Goal: Task Accomplishment & Management: Use online tool/utility

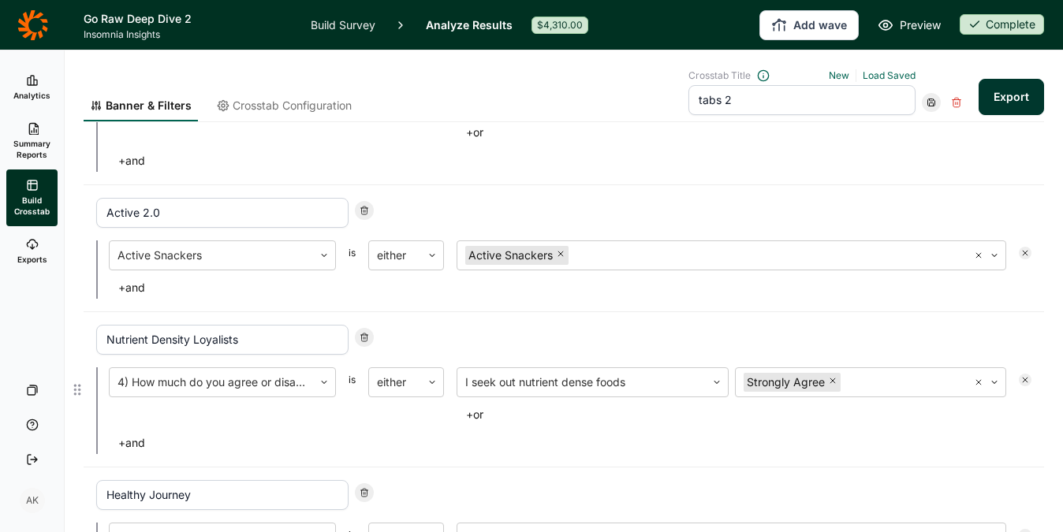
scroll to position [679, 0]
click at [367, 335] on use at bounding box center [364, 338] width 7 height 8
type input "Healthy Journey"
type input "Foodies"
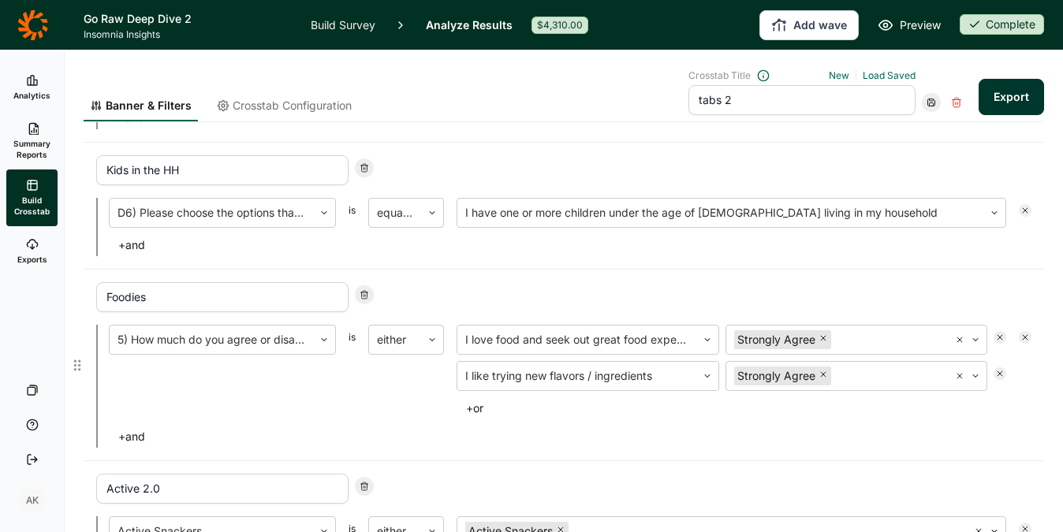
scroll to position [391, 0]
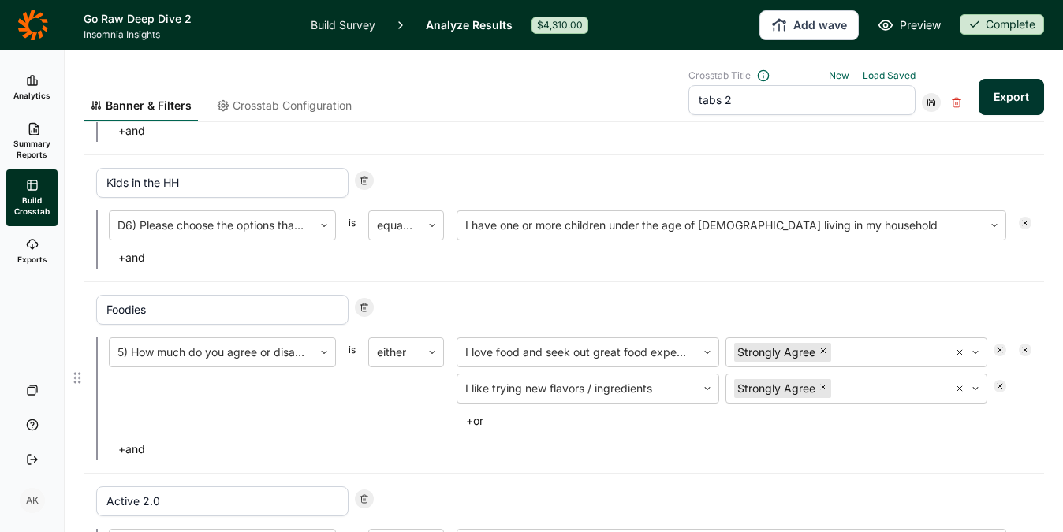
click at [366, 303] on icon at bounding box center [363, 307] width 9 height 9
type input "Active 2.0"
type input "Healthy Journey"
type input "Foodies"
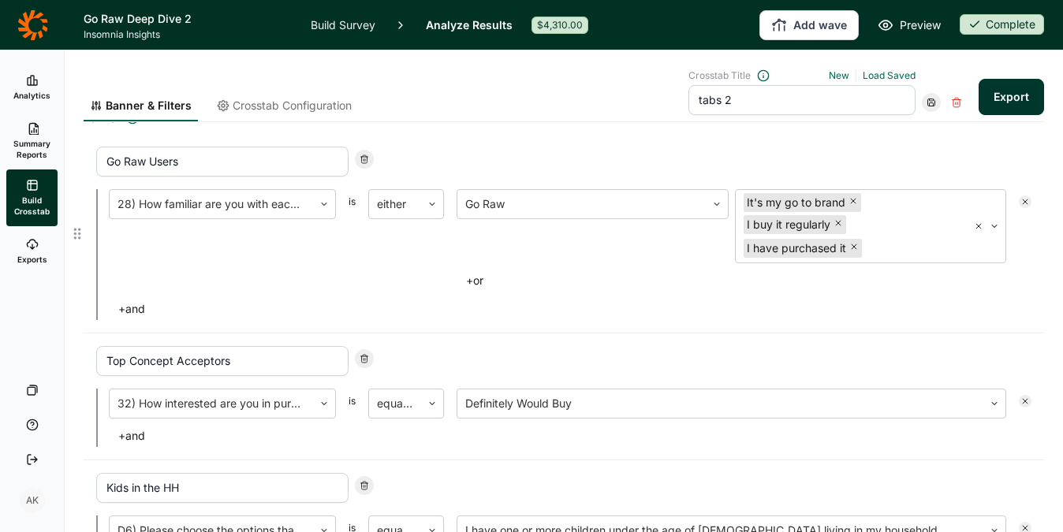
scroll to position [248, 0]
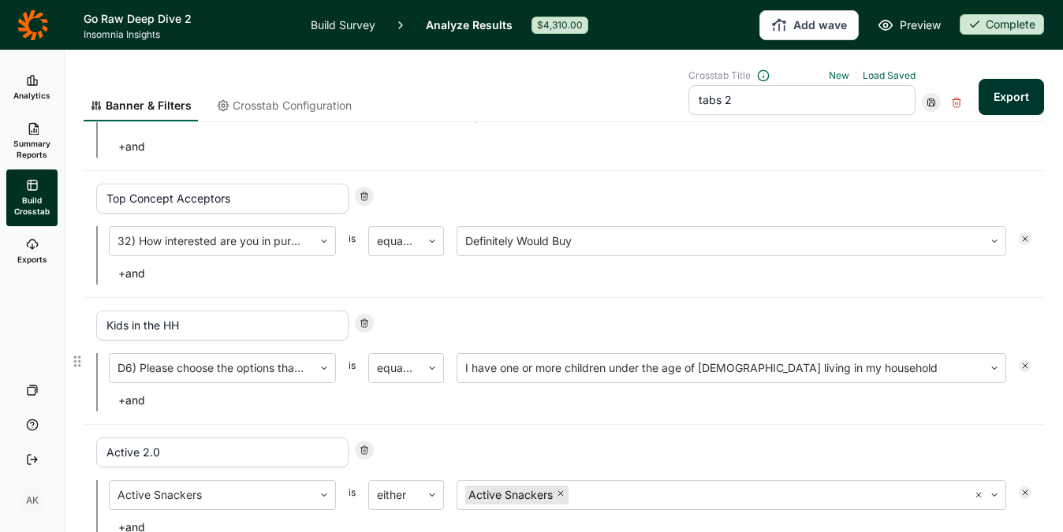
click at [239, 327] on input "Kids in the HH" at bounding box center [222, 326] width 252 height 30
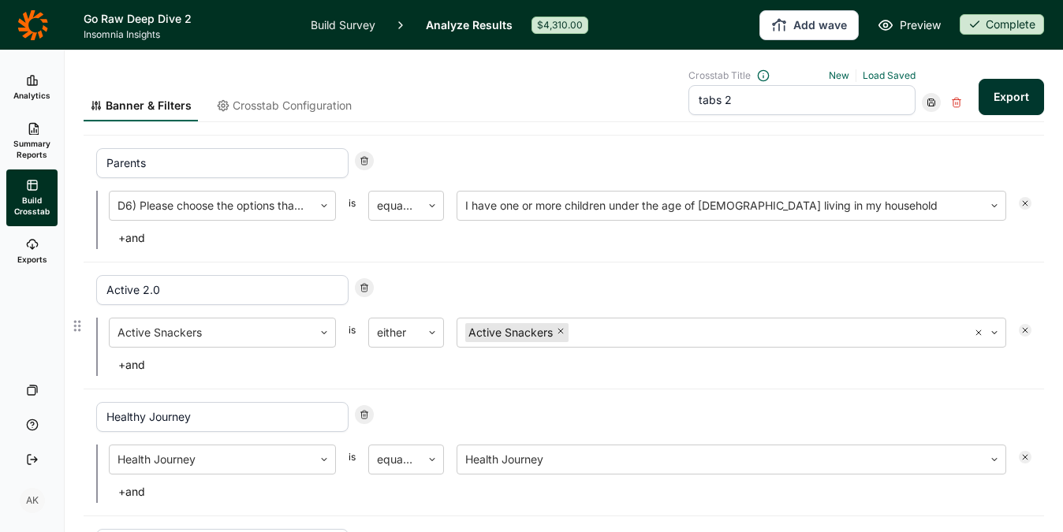
scroll to position [413, 0]
type input "Parents"
click at [213, 296] on input "Active 2.0" at bounding box center [222, 288] width 252 height 30
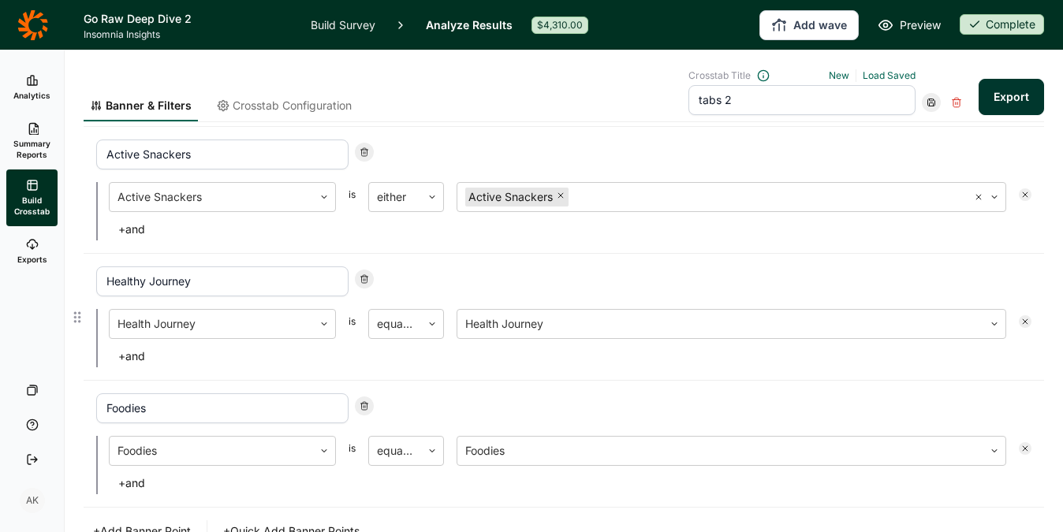
scroll to position [549, 0]
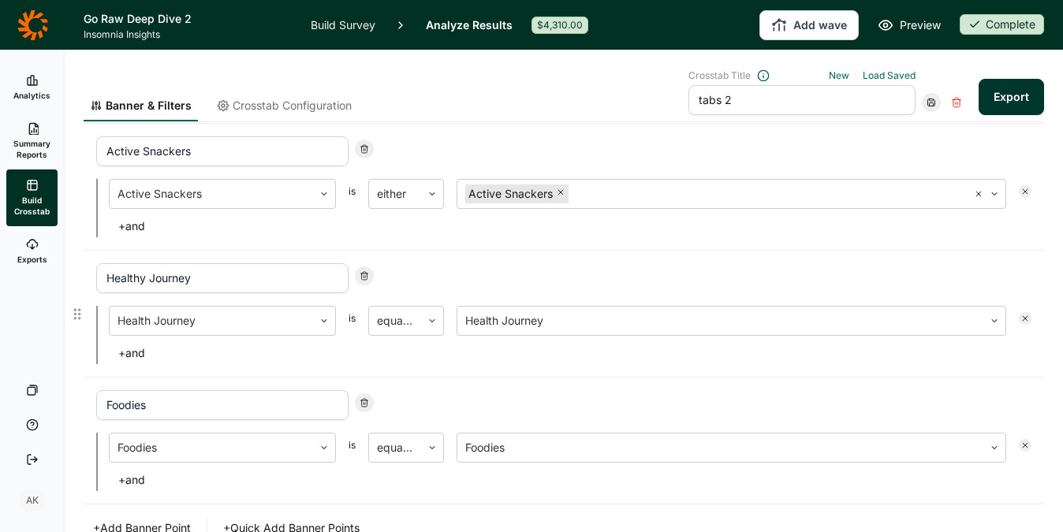
type input "Active Snackers"
click at [236, 285] on input "Healthy Journey" at bounding box center [222, 278] width 252 height 30
click at [147, 281] on input "Healthy Journey" at bounding box center [222, 278] width 252 height 30
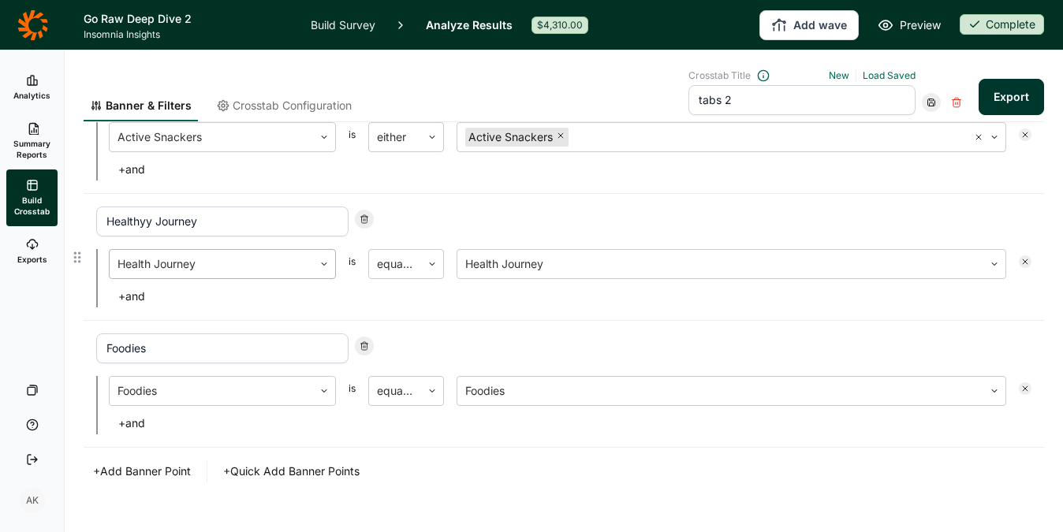
scroll to position [632, 0]
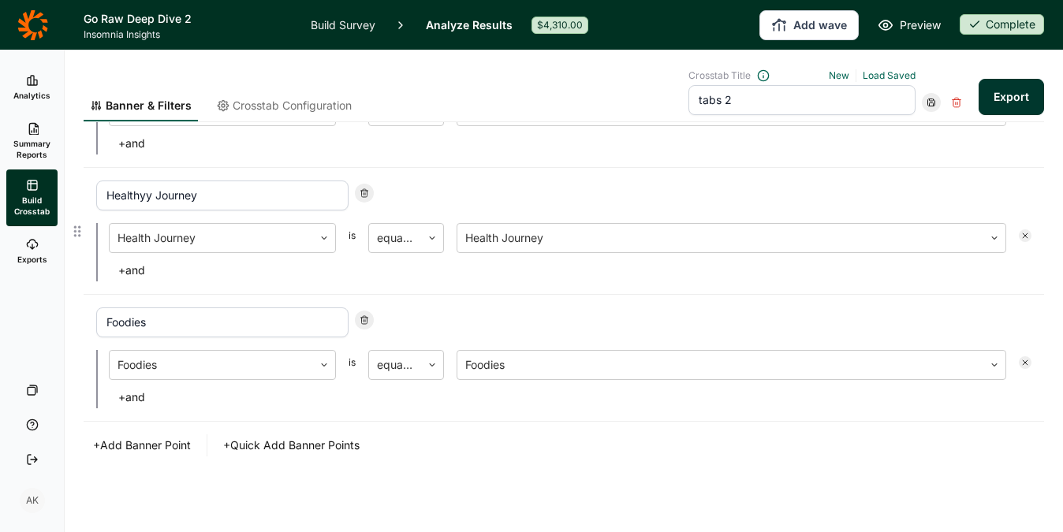
type input "Healthy Journey"
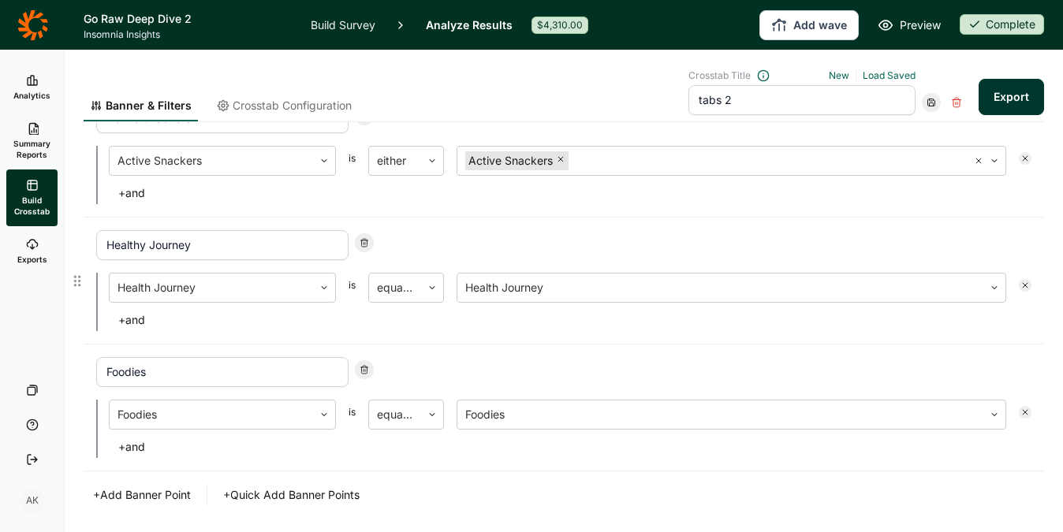
scroll to position [548, 0]
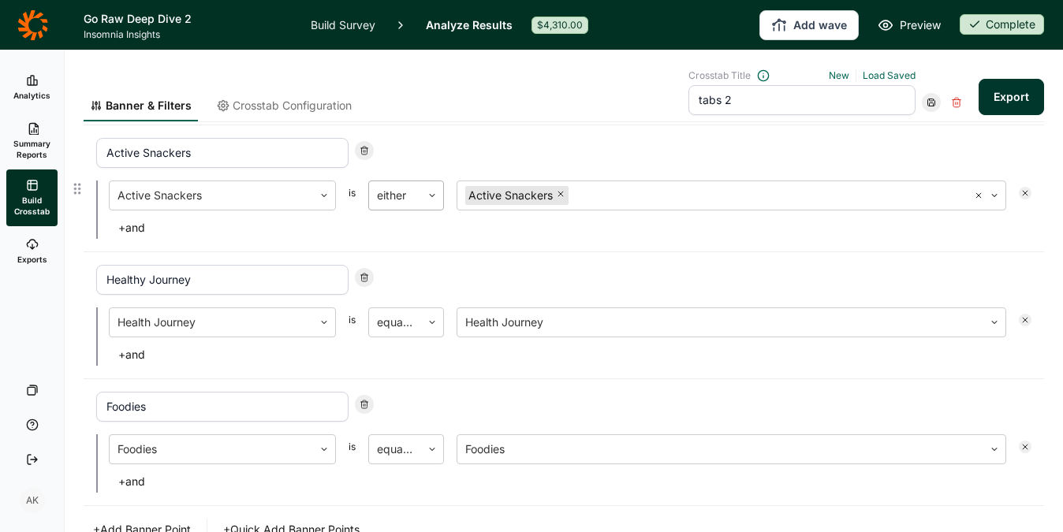
click at [414, 204] on div "either" at bounding box center [395, 195] width 52 height 28
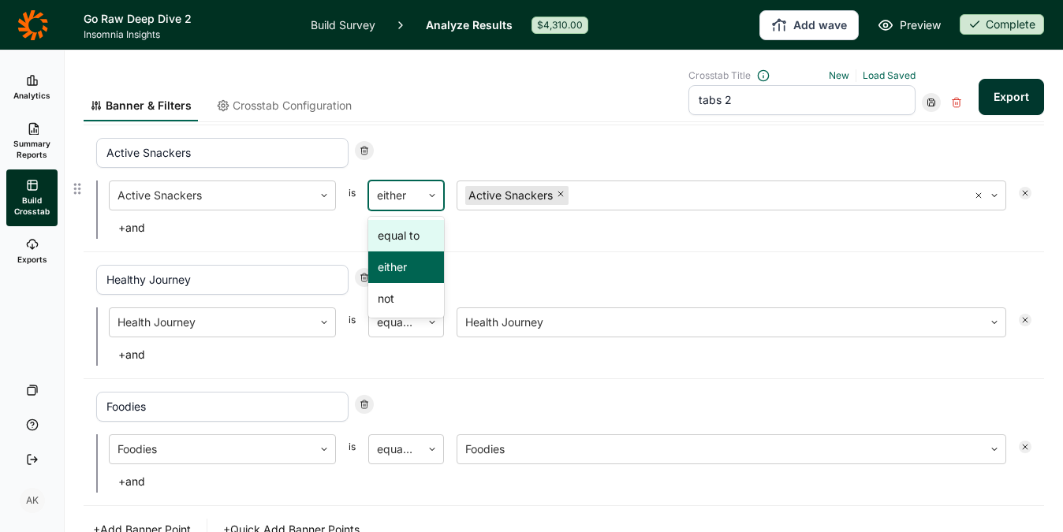
click at [408, 233] on div "equal to" at bounding box center [406, 236] width 76 height 32
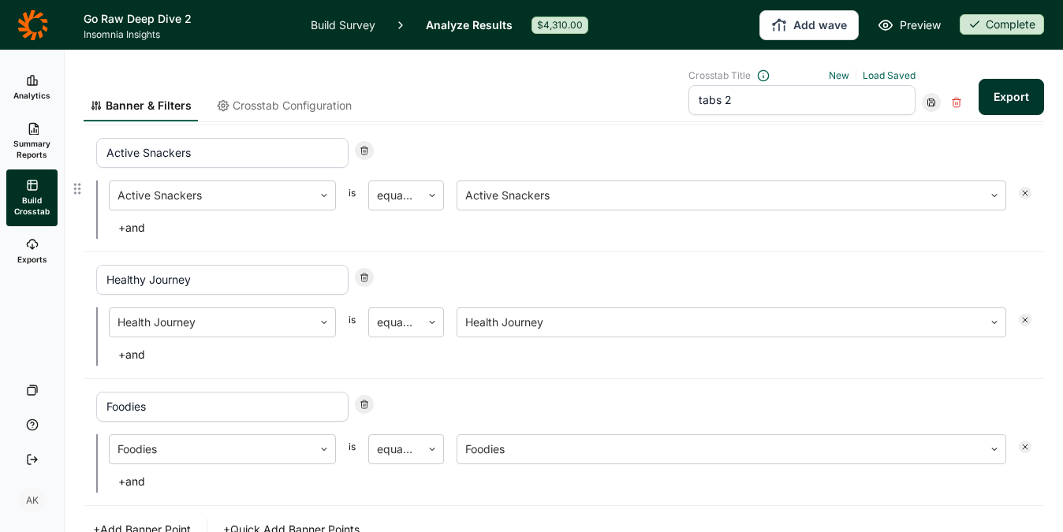
click at [517, 246] on div "Active Snackers Active Snackers is equal to Active Snackers + and" at bounding box center [564, 188] width 960 height 127
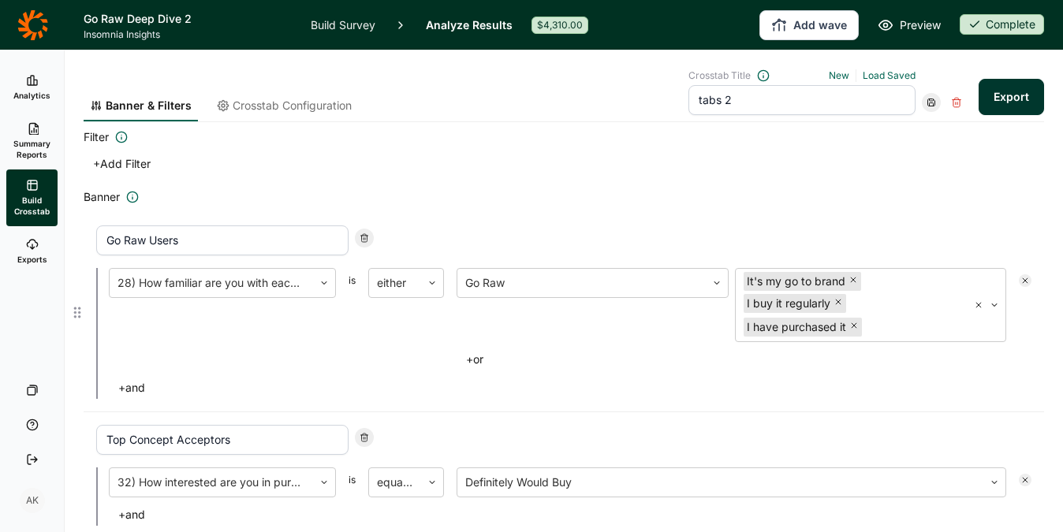
scroll to position [0, 0]
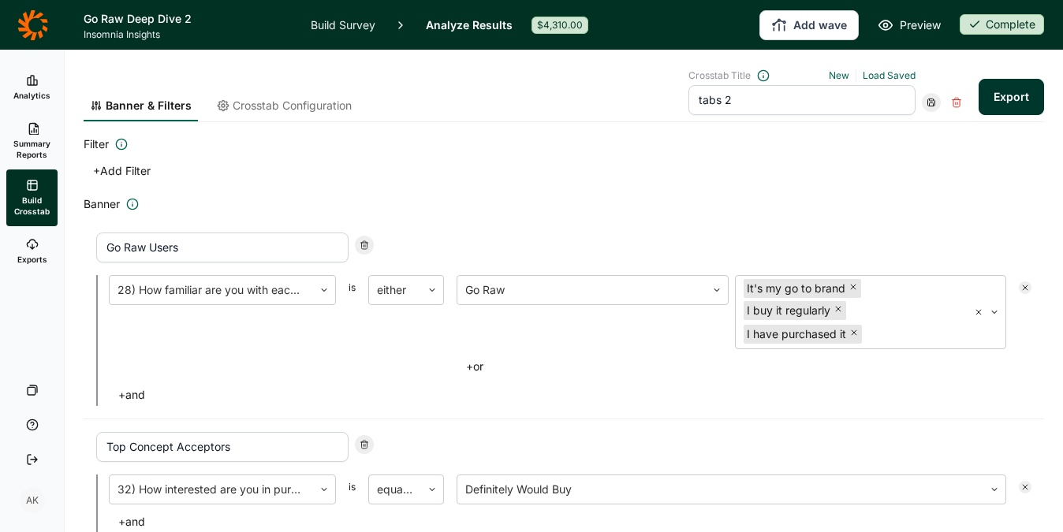
click at [843, 105] on input "tabs 2" at bounding box center [801, 100] width 227 height 30
type input "tabs 3"
click at [928, 100] on use at bounding box center [931, 102] width 7 height 7
click at [927, 147] on div "Save as new" at bounding box center [968, 146] width 126 height 22
click at [996, 107] on button "Export" at bounding box center [1010, 97] width 65 height 36
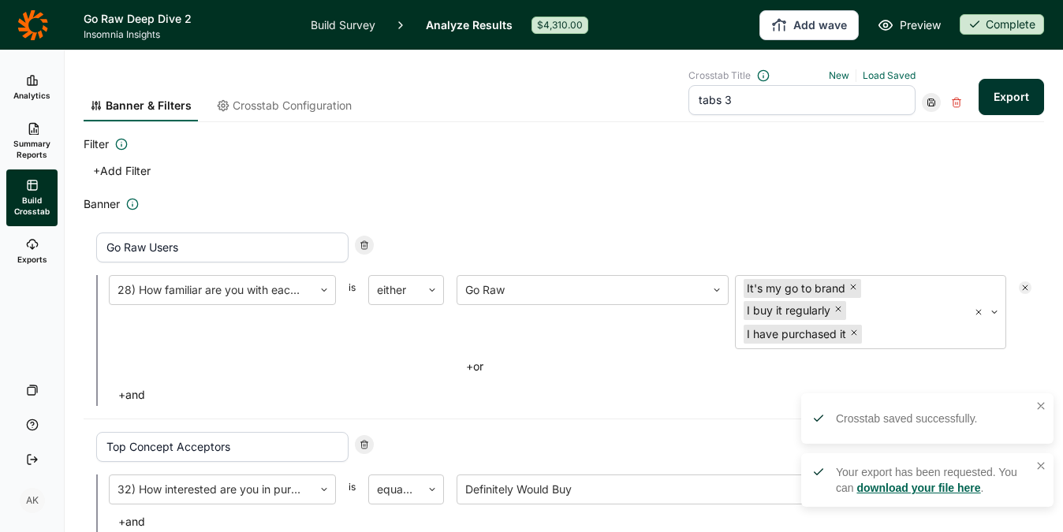
click at [928, 493] on link "download your file here" at bounding box center [918, 488] width 124 height 13
click at [27, 26] on icon at bounding box center [32, 24] width 30 height 30
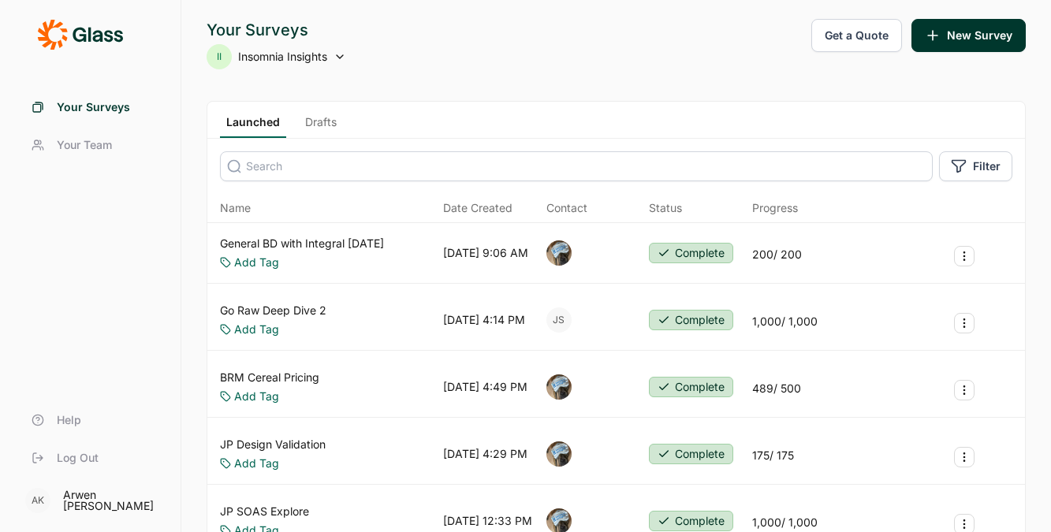
click at [897, 28] on button "Get a Quote" at bounding box center [856, 35] width 91 height 33
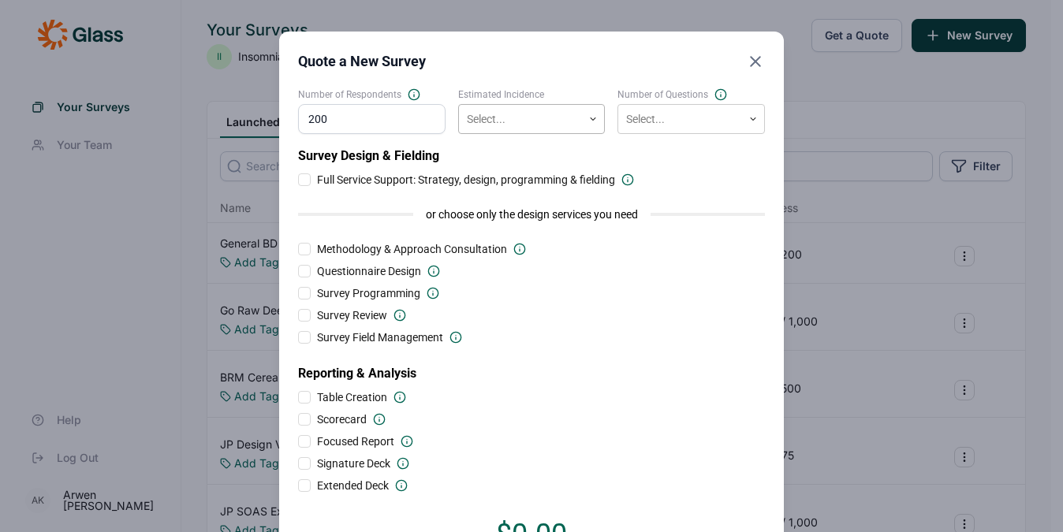
type input "200"
click at [538, 120] on div at bounding box center [521, 120] width 108 height 20
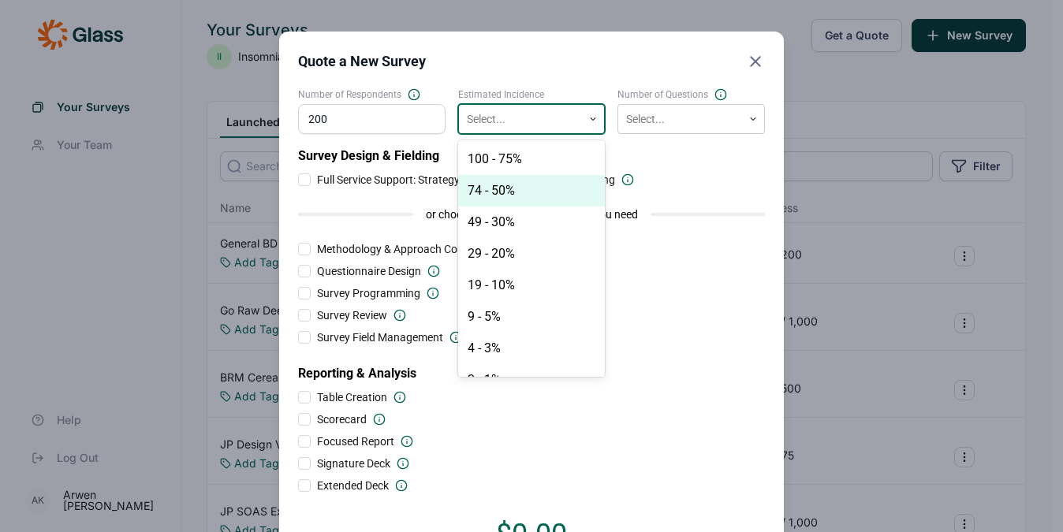
click at [530, 193] on div "74 - 50%" at bounding box center [531, 191] width 147 height 32
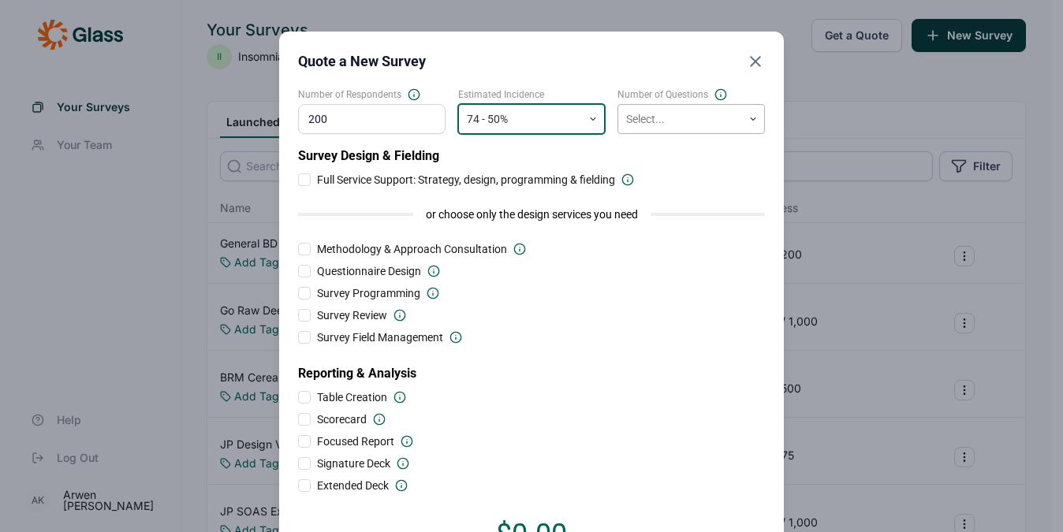
click at [665, 123] on div at bounding box center [680, 120] width 108 height 20
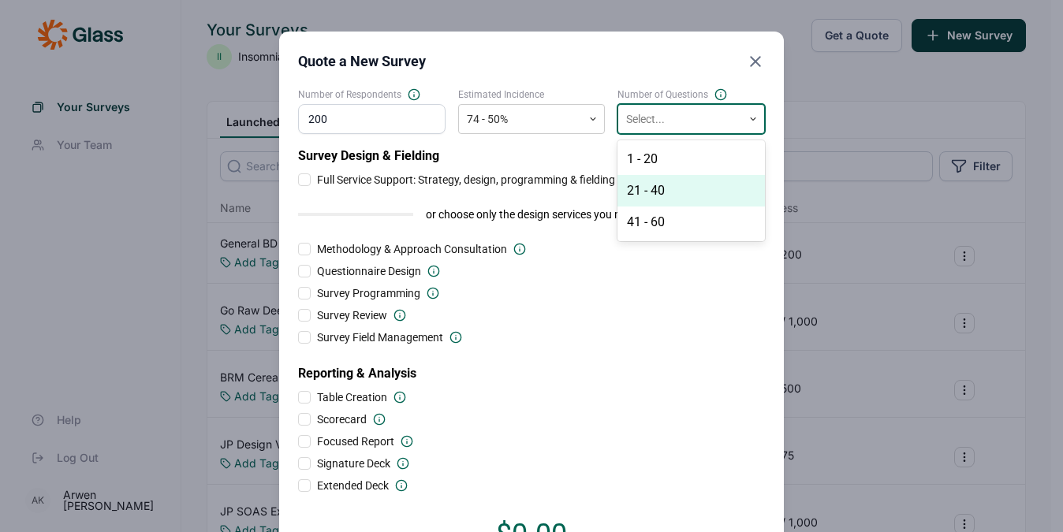
click at [662, 188] on div "21 - 40" at bounding box center [690, 191] width 147 height 32
click at [661, 310] on div "Survey Review" at bounding box center [531, 315] width 467 height 16
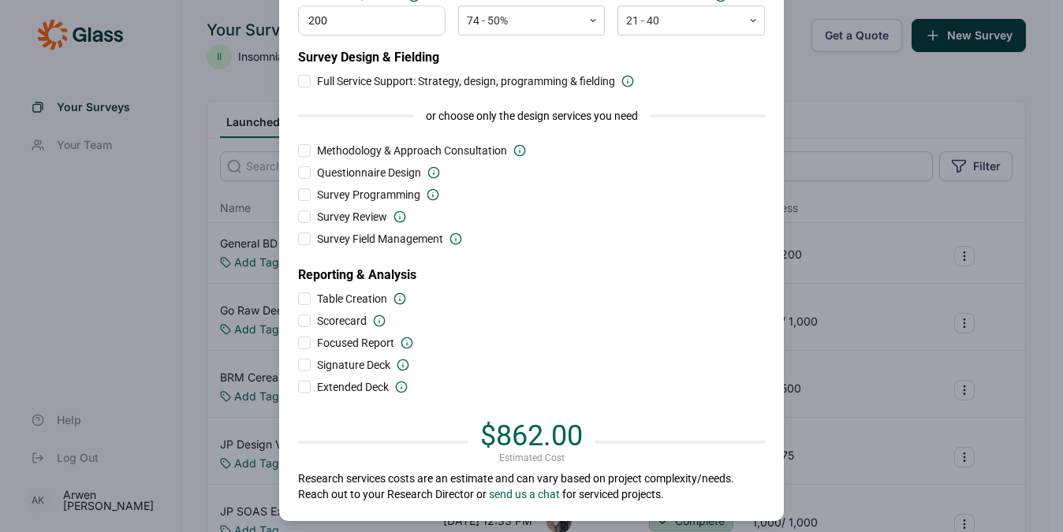
scroll to position [99, 0]
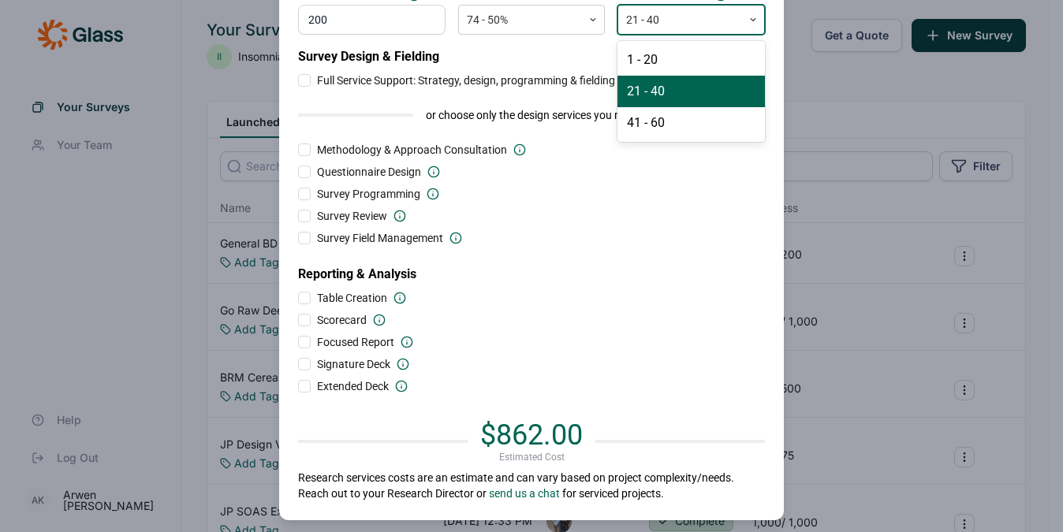
click at [646, 25] on div at bounding box center [680, 20] width 108 height 20
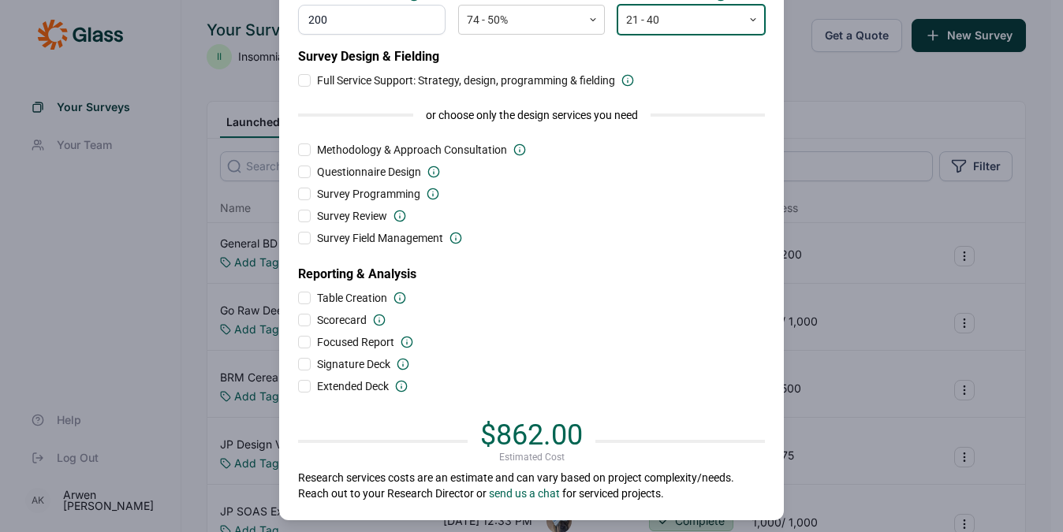
click at [646, 25] on div at bounding box center [680, 20] width 108 height 20
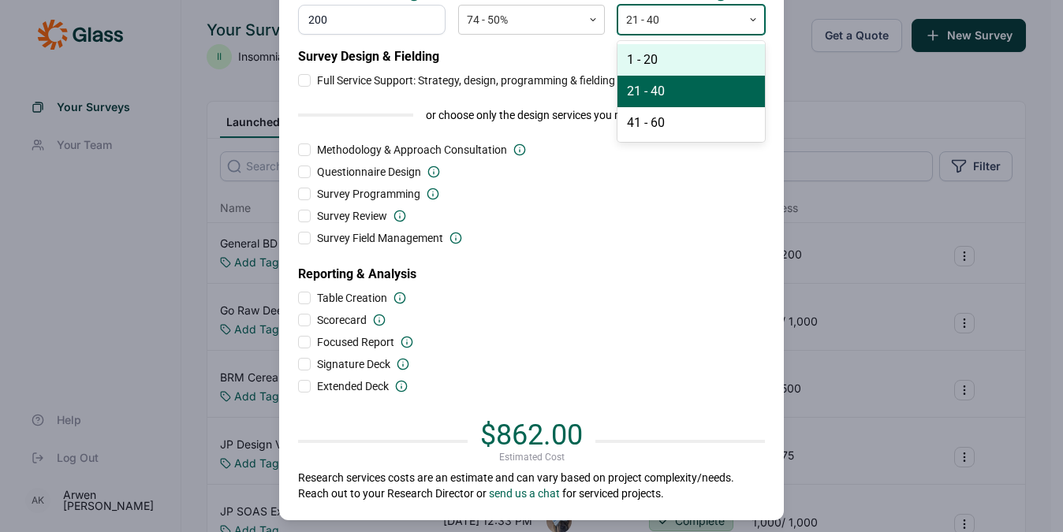
click at [651, 47] on div "1 - 20" at bounding box center [690, 60] width 147 height 32
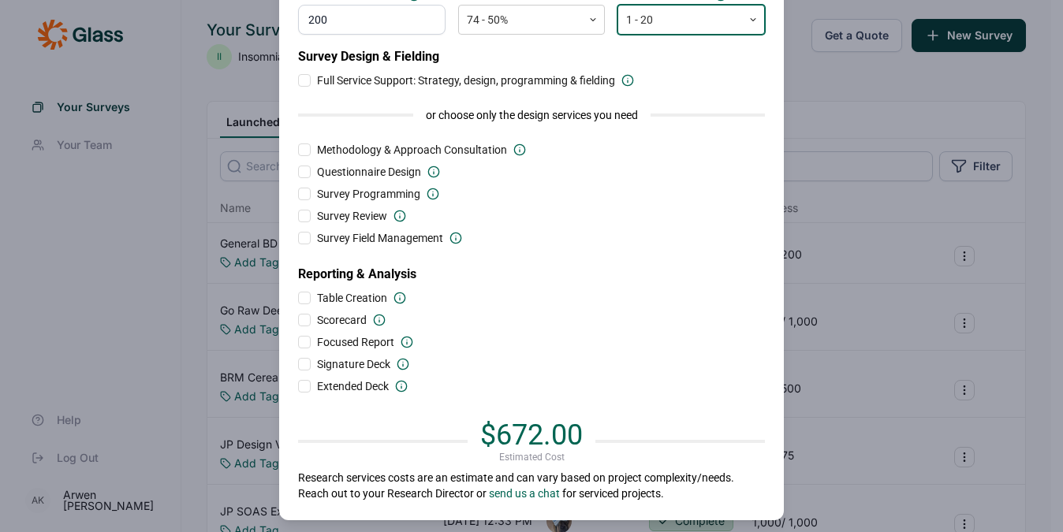
click at [651, 20] on div at bounding box center [680, 20] width 108 height 20
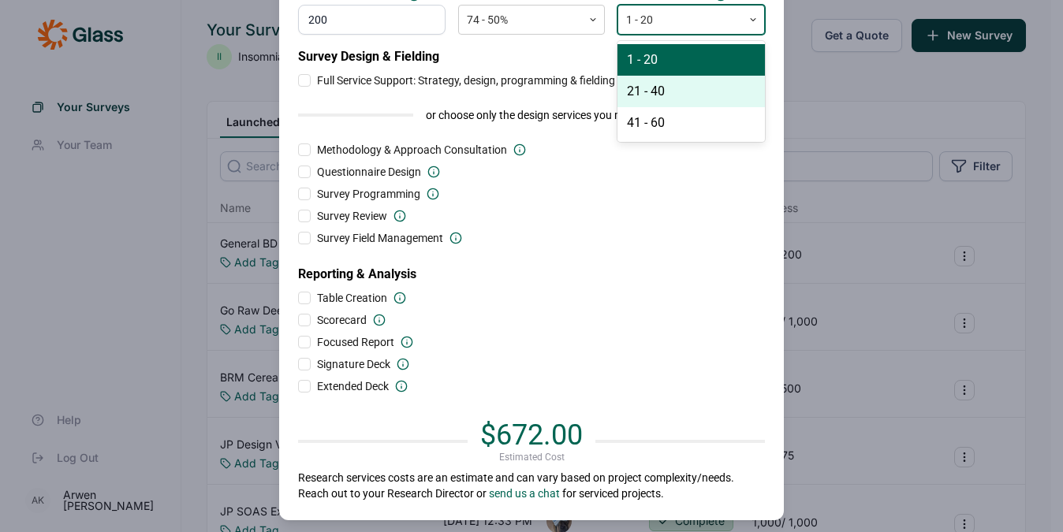
click at [657, 84] on div "21 - 40" at bounding box center [690, 92] width 147 height 32
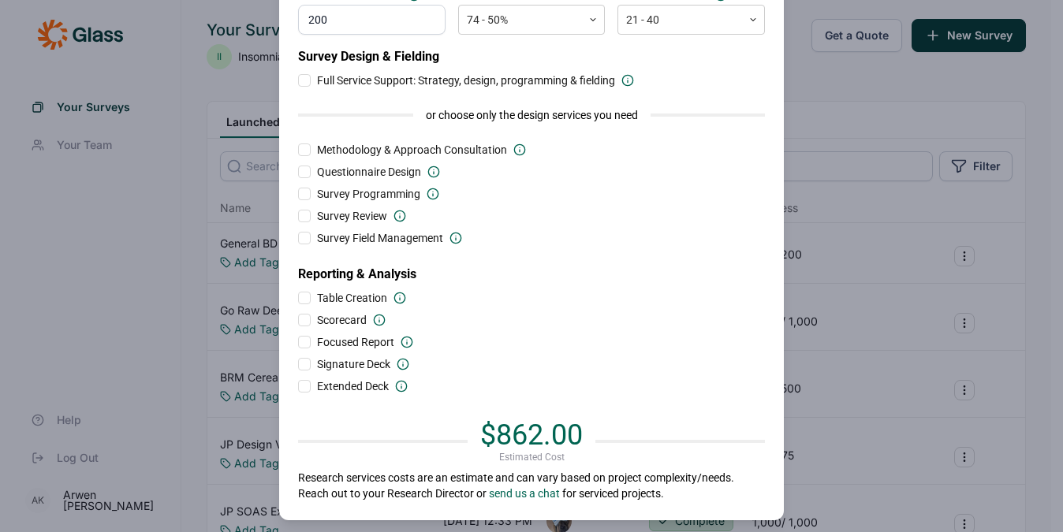
click at [549, 374] on div "Survey Design & Fielding Full Service Support: Strategy, design, programming & …" at bounding box center [531, 220] width 467 height 347
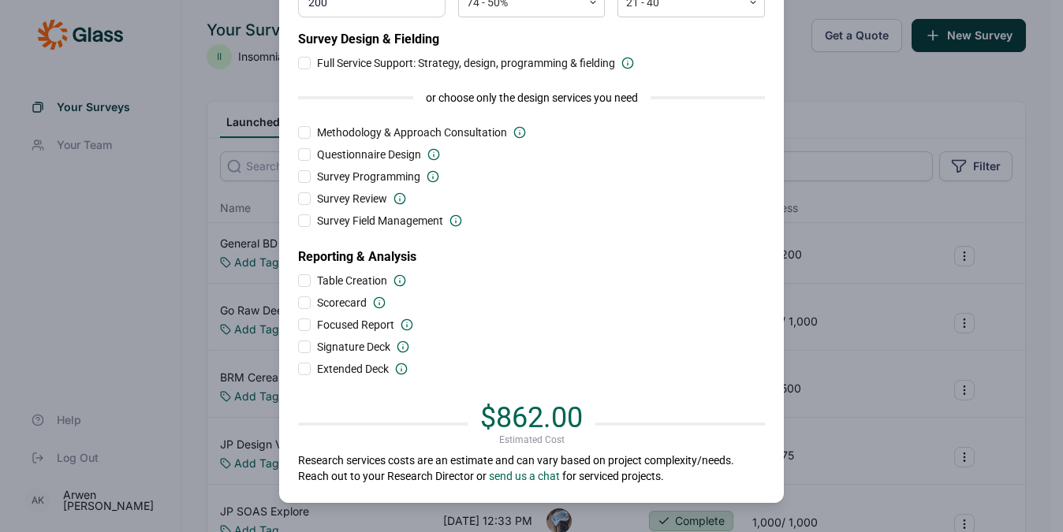
scroll to position [115, 0]
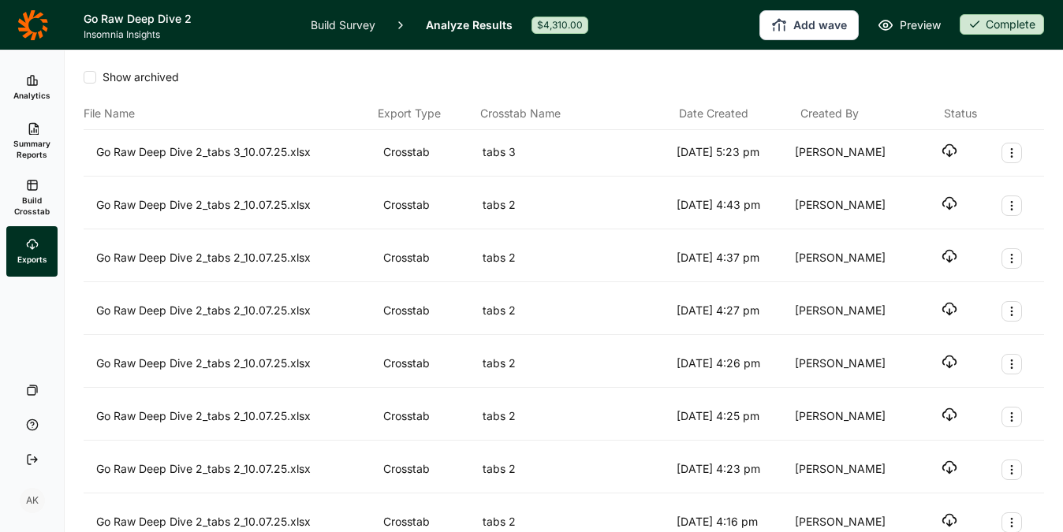
click at [941, 149] on icon "button" at bounding box center [949, 151] width 16 height 16
